Goal: Task Accomplishment & Management: Manage account settings

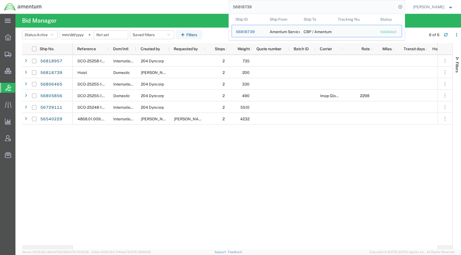
drag, startPoint x: 294, startPoint y: 8, endPoint x: 237, endPoint y: 10, distance: 57.7
click at [237, 10] on div "56818739 Ship ID Ship From Ship To Tracking Nu. Status Ship ID 56818739 Ship Fr…" at bounding box center [225, 7] width 359 height 14
click at [255, 32] on span "56818739" at bounding box center [245, 32] width 19 height 4
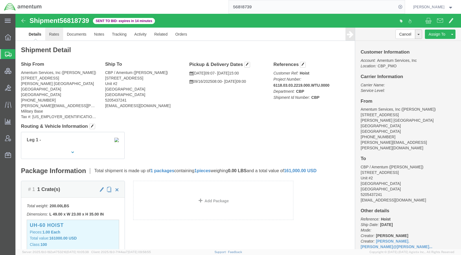
click link "Rates"
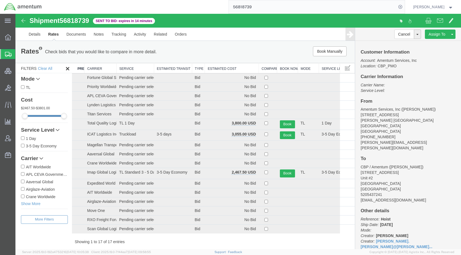
click at [229, 70] on th "Estimated Cost" at bounding box center [232, 68] width 54 height 10
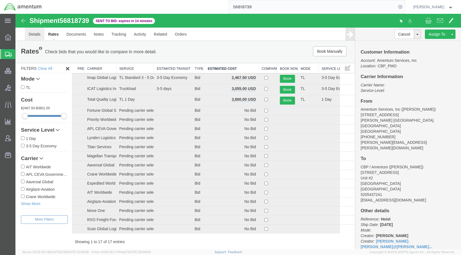
click at [32, 37] on link "Details" at bounding box center [35, 34] width 20 height 13
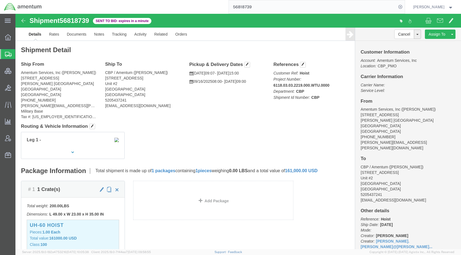
click div "Ship From Amentum Services, Inc ([PERSON_NAME]) [STREET_ADDRESS][PERSON_NAME] […"
click div "Leg 1 -"
drag, startPoint x: 44, startPoint y: 20, endPoint x: 47, endPoint y: 25, distance: 5.7
click link "Rates"
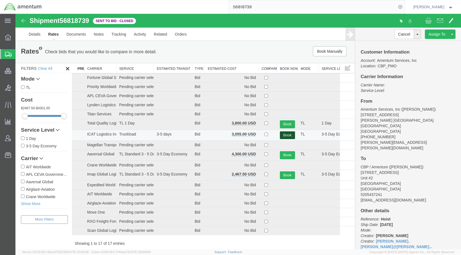
click at [285, 136] on button "Book" at bounding box center [287, 135] width 15 height 8
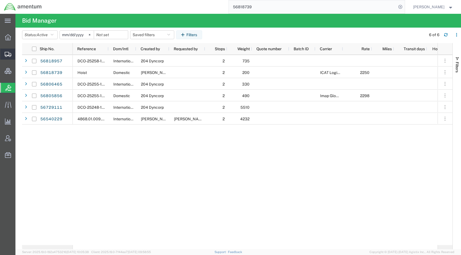
drag, startPoint x: 27, startPoint y: 54, endPoint x: 54, endPoint y: 75, distance: 34.0
click at [19, 54] on span "Shipments" at bounding box center [17, 54] width 4 height 11
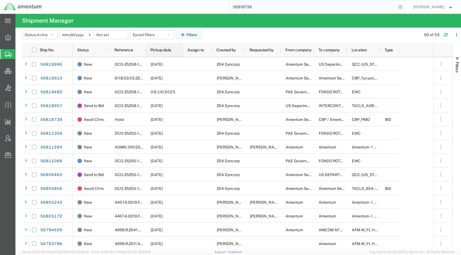
click at [168, 48] on span "Pickup date" at bounding box center [160, 50] width 21 height 4
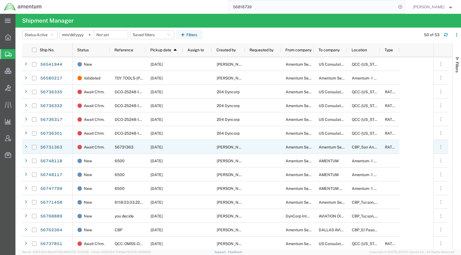
scroll to position [28, 0]
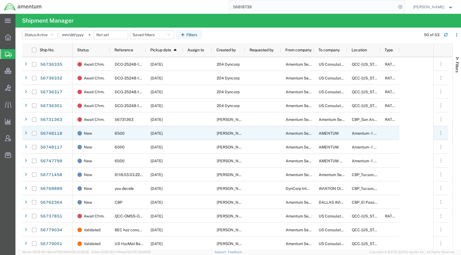
drag, startPoint x: 33, startPoint y: 133, endPoint x: 34, endPoint y: 137, distance: 3.9
click at [33, 133] on input "Press Space to toggle row selection (unchecked)" at bounding box center [34, 133] width 4 height 4
checkbox input "true"
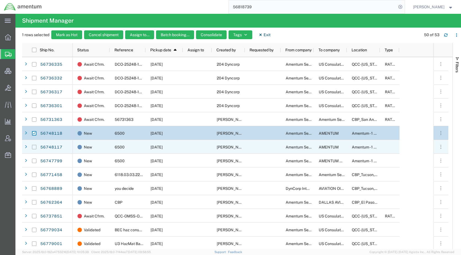
click at [34, 147] on input "Press Space to toggle row selection (unchecked)" at bounding box center [34, 147] width 4 height 4
checkbox input "true"
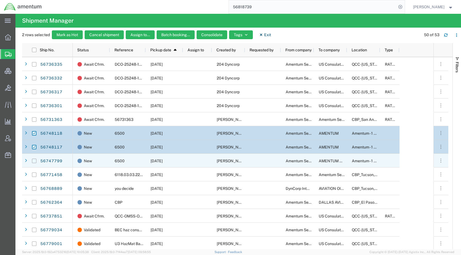
click at [35, 160] on input "Press Space to toggle row selection (unchecked)" at bounding box center [34, 161] width 4 height 4
checkbox input "true"
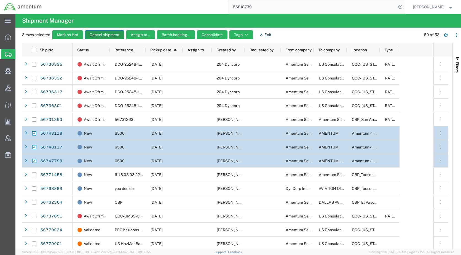
click at [105, 34] on button "Cancel shipment" at bounding box center [104, 34] width 39 height 9
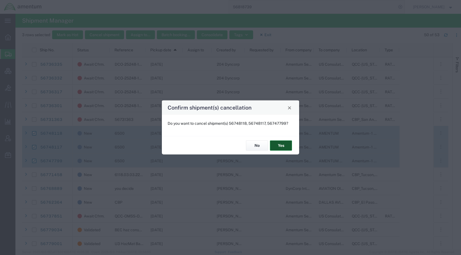
click at [279, 146] on button "Yes" at bounding box center [281, 145] width 22 height 10
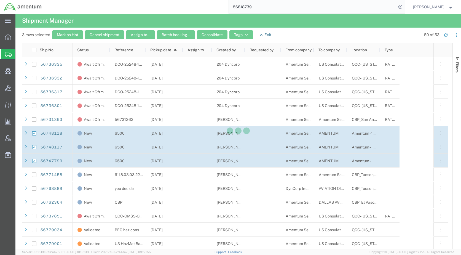
checkbox input "false"
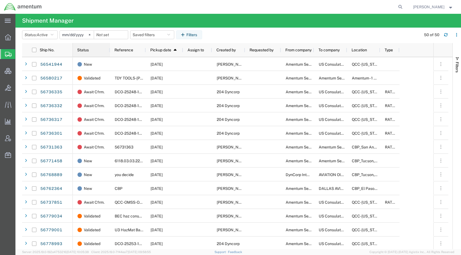
click at [79, 47] on div "Status" at bounding box center [92, 49] width 31 height 11
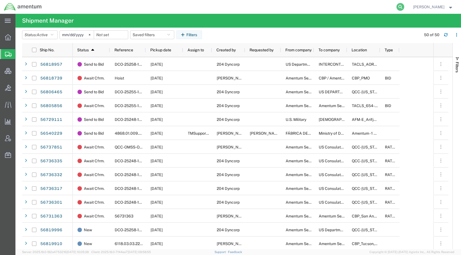
click at [404, 6] on icon at bounding box center [401, 7] width 8 height 8
paste input "3932 0612 5440."
click at [404, 7] on icon at bounding box center [401, 7] width 8 height 8
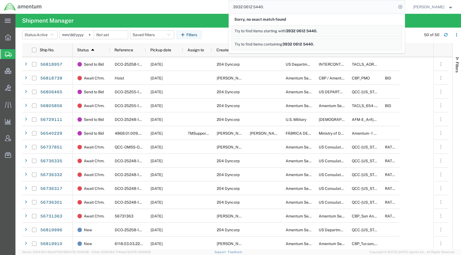
click at [282, 10] on input "3932 0612 5440." at bounding box center [313, 6] width 168 height 13
click at [404, 6] on icon at bounding box center [401, 7] width 8 height 8
click at [254, 7] on input "3932 0612 5440" at bounding box center [313, 6] width 168 height 13
click at [262, 6] on input "39320612 5440" at bounding box center [313, 6] width 168 height 13
type input "393206125440"
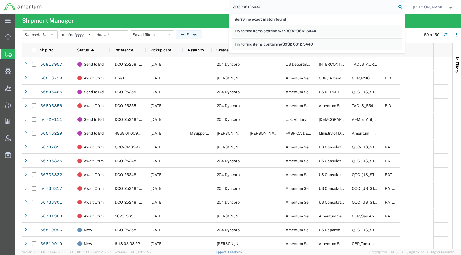
click at [404, 7] on icon at bounding box center [401, 7] width 8 height 8
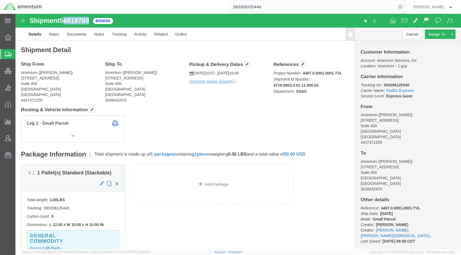
drag, startPoint x: 77, startPoint y: 8, endPoint x: 48, endPoint y: 7, distance: 28.7
click div "Shipment 56819789 Booked"
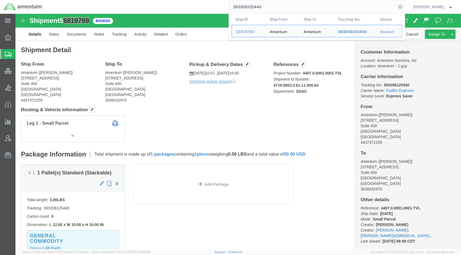
drag, startPoint x: 279, startPoint y: 8, endPoint x: 242, endPoint y: 8, distance: 36.4
click at [242, 8] on input "393206125440" at bounding box center [313, 6] width 168 height 13
click span "button"
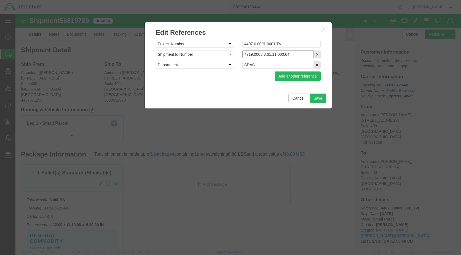
drag, startPoint x: 281, startPoint y: 41, endPoint x: 221, endPoint y: 39, distance: 60.1
click div "Select Account Type Activity ID Airline Appointment Number ASN Batch Request # …"
paste input "393206125440"
type input "393206125440"
click button "Save"
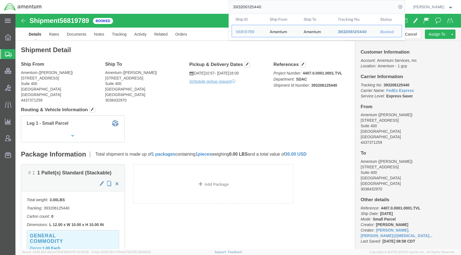
paste input "TACHZ-25238-19188"
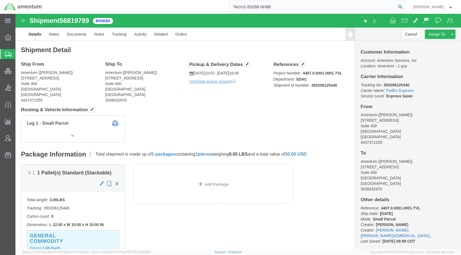
type input "TACHZ-25238-19188"
click at [404, 6] on icon at bounding box center [401, 7] width 8 height 8
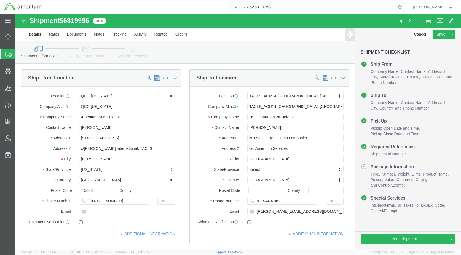
select select "42668"
select select "42739"
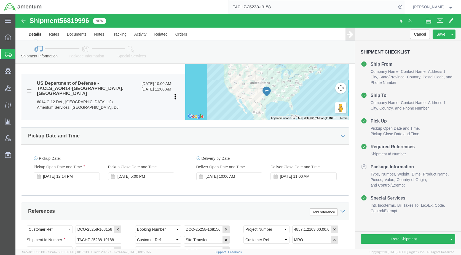
scroll to position [248, 0]
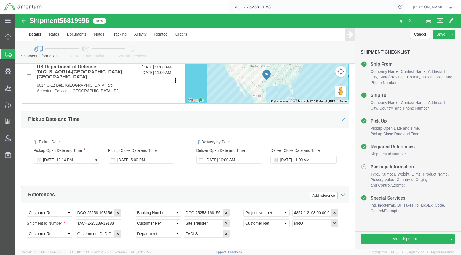
click div "Sep 15 2025 12:14 PM"
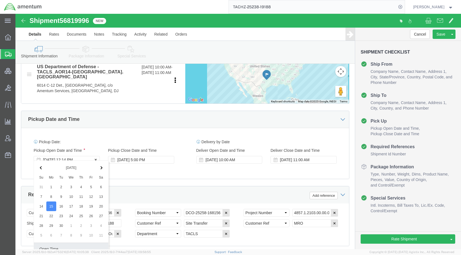
scroll to position [363, 0]
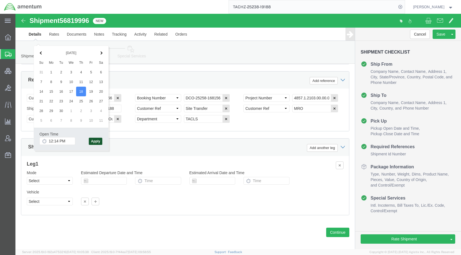
click button "Apply"
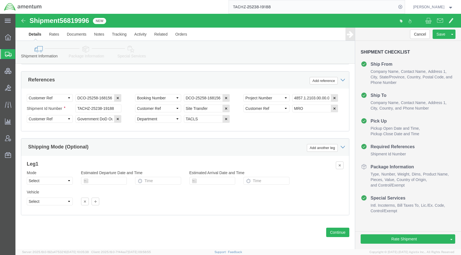
click link "Package Information"
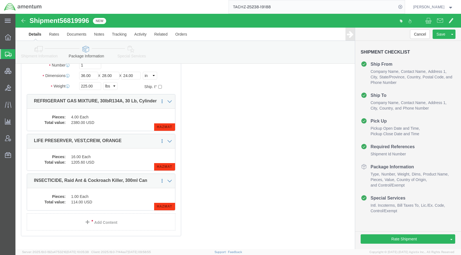
click link "Special Services"
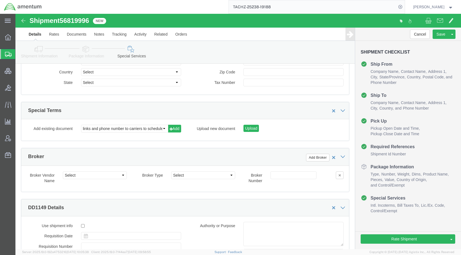
scroll to position [910, 0]
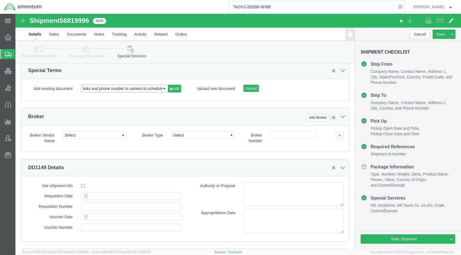
click select "links and phone number to carriers to schedule a pickup instructions for US imp…"
select select "109858248"
click select "links and phone number to carriers to schedule a pickup instructions for US imp…"
click button "Add"
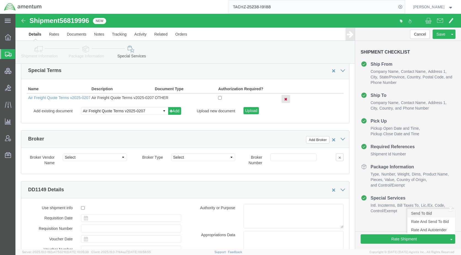
click link "Send To Bid"
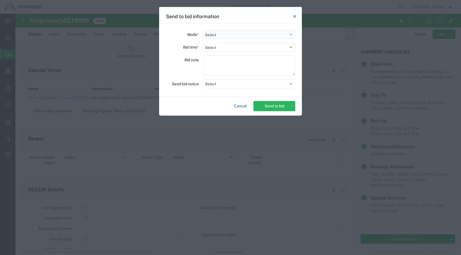
click at [223, 34] on select "Select Small Parcel Truckload Air Rail Less than Truckload Ocean Freight Multi-…" at bounding box center [249, 34] width 93 height 9
select select "AIR"
click at [203, 30] on select "Select Small Parcel Truckload Air Rail Less than Truckload Ocean Freight Multi-…" at bounding box center [249, 34] width 93 height 9
drag, startPoint x: 221, startPoint y: 49, endPoint x: 221, endPoint y: 52, distance: 2.8
click at [221, 49] on select "Select 30 Min (Rush) 1 Hour (Rush) 2 Hours (Rush) 4 Hours (Rush) 8 Hours (Rush)…" at bounding box center [249, 47] width 93 height 9
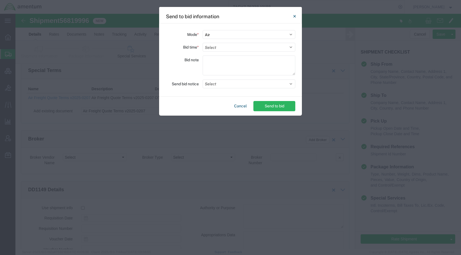
select select "48"
click at [203, 43] on select "Select 30 Min (Rush) 1 Hour (Rush) 2 Hours (Rush) 4 Hours (Rush) 8 Hours (Rush)…" at bounding box center [249, 47] width 93 height 9
click at [217, 85] on button "Select" at bounding box center [249, 83] width 93 height 9
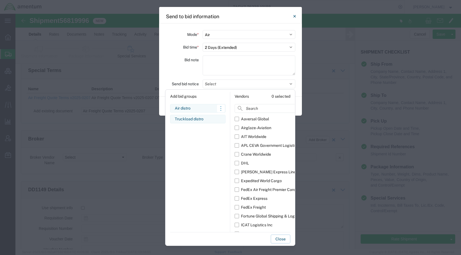
click at [188, 107] on div "Air distro" at bounding box center [198, 108] width 46 height 6
click at [276, 236] on button "Close" at bounding box center [281, 238] width 20 height 9
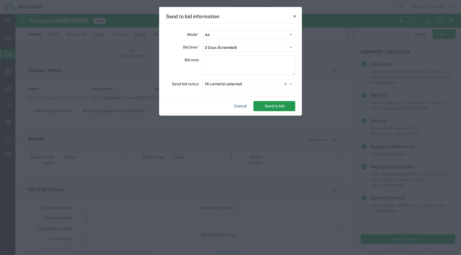
click at [279, 106] on button "Send to bid" at bounding box center [274, 106] width 42 height 10
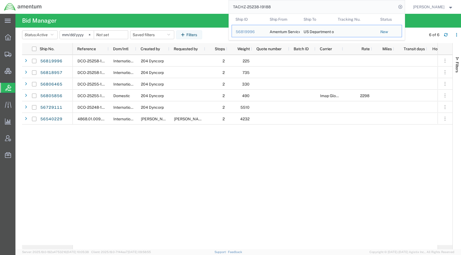
drag, startPoint x: 268, startPoint y: 13, endPoint x: 231, endPoint y: 14, distance: 37.5
click at [231, 14] on div "TACHZ-25238-19188 Ship ID Ship From Ship To Tracking Nu. Status Ship ID 5681999…" at bounding box center [225, 7] width 359 height 14
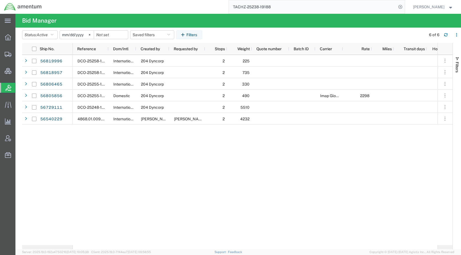
paste input "56820122"
type input "56820122"
click at [404, 9] on icon at bounding box center [401, 7] width 8 height 8
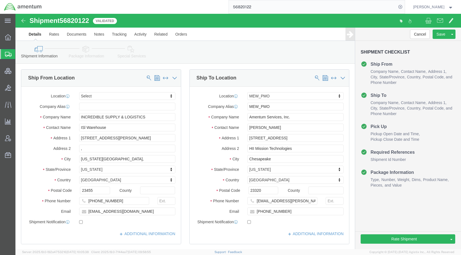
select select
select select "55614"
click icon
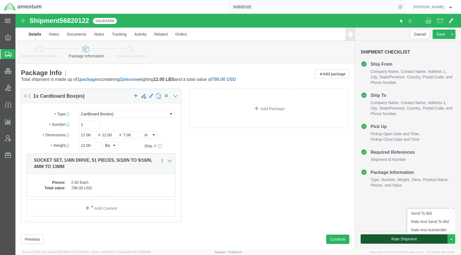
click button "Rate Shipment"
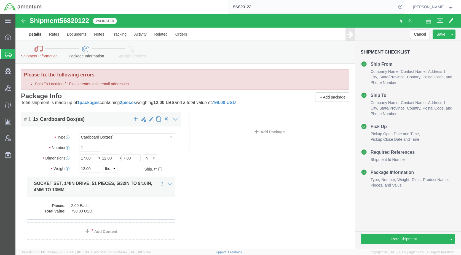
click icon
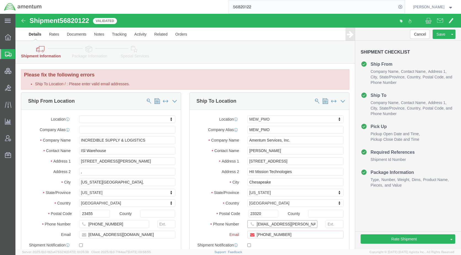
drag, startPoint x: 277, startPoint y: 210, endPoint x: 230, endPoint y: 212, distance: 47.7
click input "alfee.l.dixon@hii.co"
drag, startPoint x: 270, startPoint y: 222, endPoint x: 239, endPoint y: 224, distance: 31.0
click input "(360)-473-6662"
click div "Please fix the following errors Ship To Location / : Please enter valid email a…"
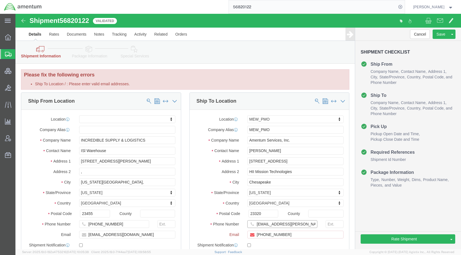
drag, startPoint x: 282, startPoint y: 210, endPoint x: 234, endPoint y: 213, distance: 47.3
click input "alfee.l.dixon@hii.co"
drag, startPoint x: 270, startPoint y: 220, endPoint x: 235, endPoint y: 224, distance: 35.2
click input "(360)-473-6662"
paste input "alfee.l.dixon@hii.co"
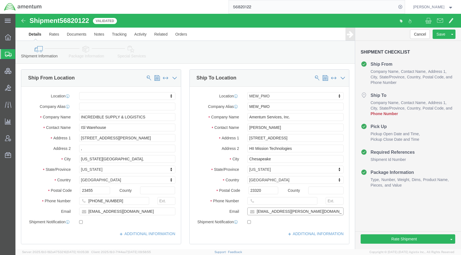
type input "alfee.l.dixon@hii.com"
checkbox input "true"
drag, startPoint x: 203, startPoint y: 251, endPoint x: 206, endPoint y: 250, distance: 3.4
click at [203, 251] on agx-app-version "Server: 2025.19.0-192a4753216 2025-09-15 10:05:38 Client: 2025.19.0-7f44ea7 202…" at bounding box center [238, 252] width 446 height 6
paste input "(360)-473-6662"
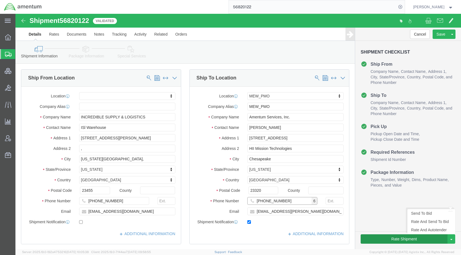
type input "(360)-473-6662"
click button "Rate Shipment"
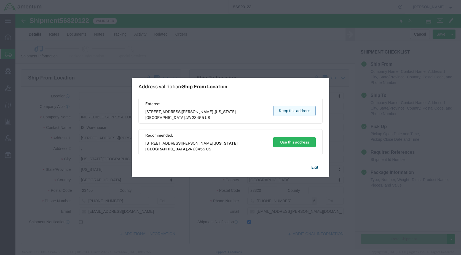
click at [281, 107] on button "Keep this address" at bounding box center [294, 111] width 42 height 10
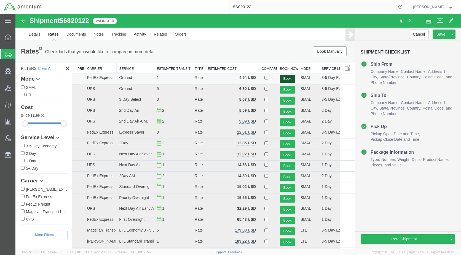
click at [286, 79] on button "Book" at bounding box center [287, 79] width 15 height 8
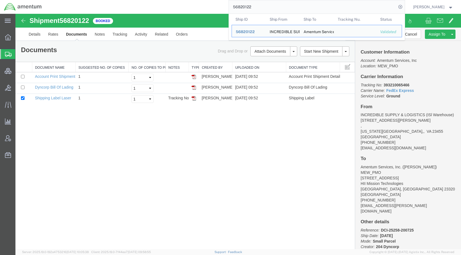
drag, startPoint x: 278, startPoint y: 7, endPoint x: 227, endPoint y: 8, distance: 50.8
click at [227, 8] on div "56820122 Ship ID Ship From Ship To Tracking Nu. Status Ship ID 56820122 Ship Fr…" at bounding box center [225, 7] width 359 height 14
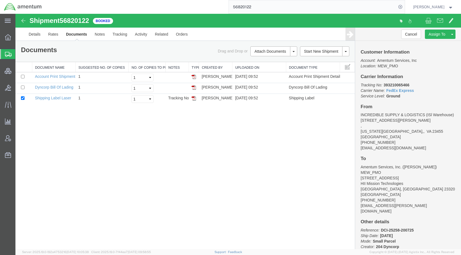
paste input "ARI-25247-0070"
type input "ARI-25247-0070"
click at [404, 6] on icon at bounding box center [401, 7] width 8 height 8
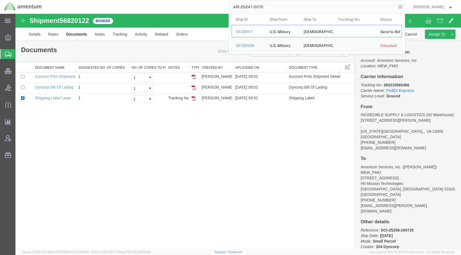
drag, startPoint x: 245, startPoint y: 19, endPoint x: 261, endPoint y: 33, distance: 20.7
click at [261, 33] on div "56729111" at bounding box center [249, 32] width 26 height 6
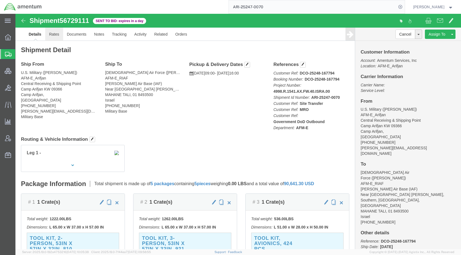
click link "Rates"
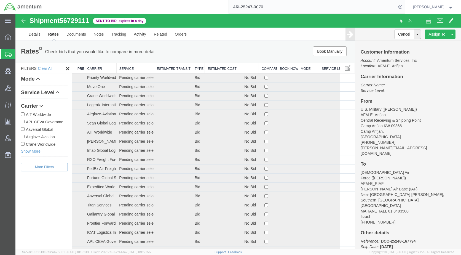
click at [20, 53] on span "Shipments" at bounding box center [17, 54] width 4 height 11
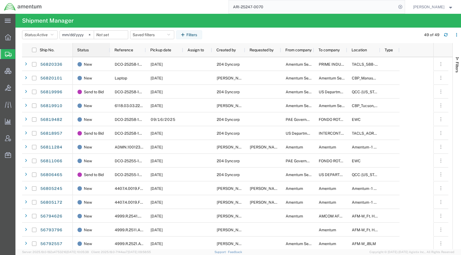
click at [87, 50] on span "Status" at bounding box center [83, 50] width 12 height 4
